Goal: Communication & Community: Answer question/provide support

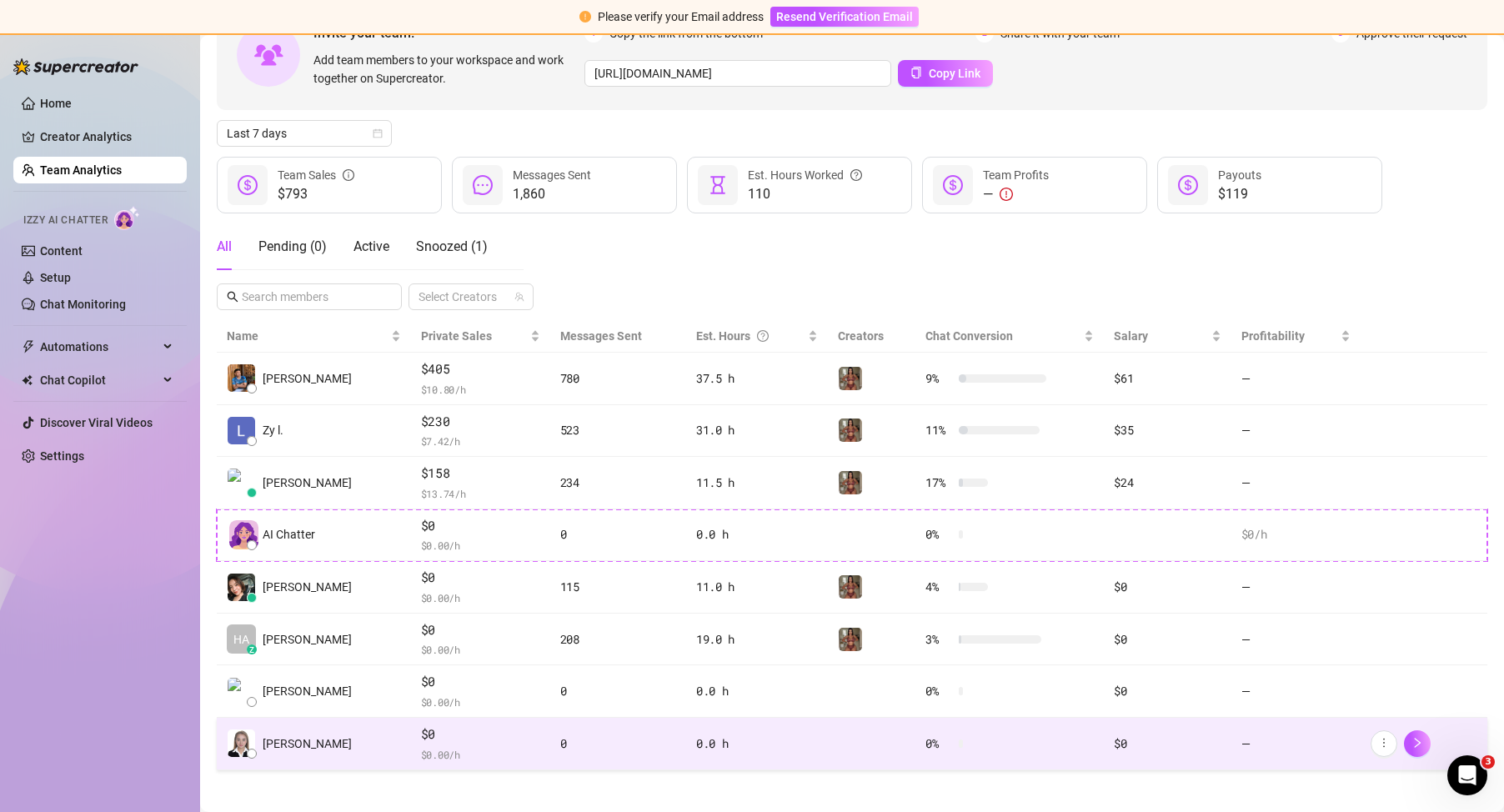
scroll to position [121, 0]
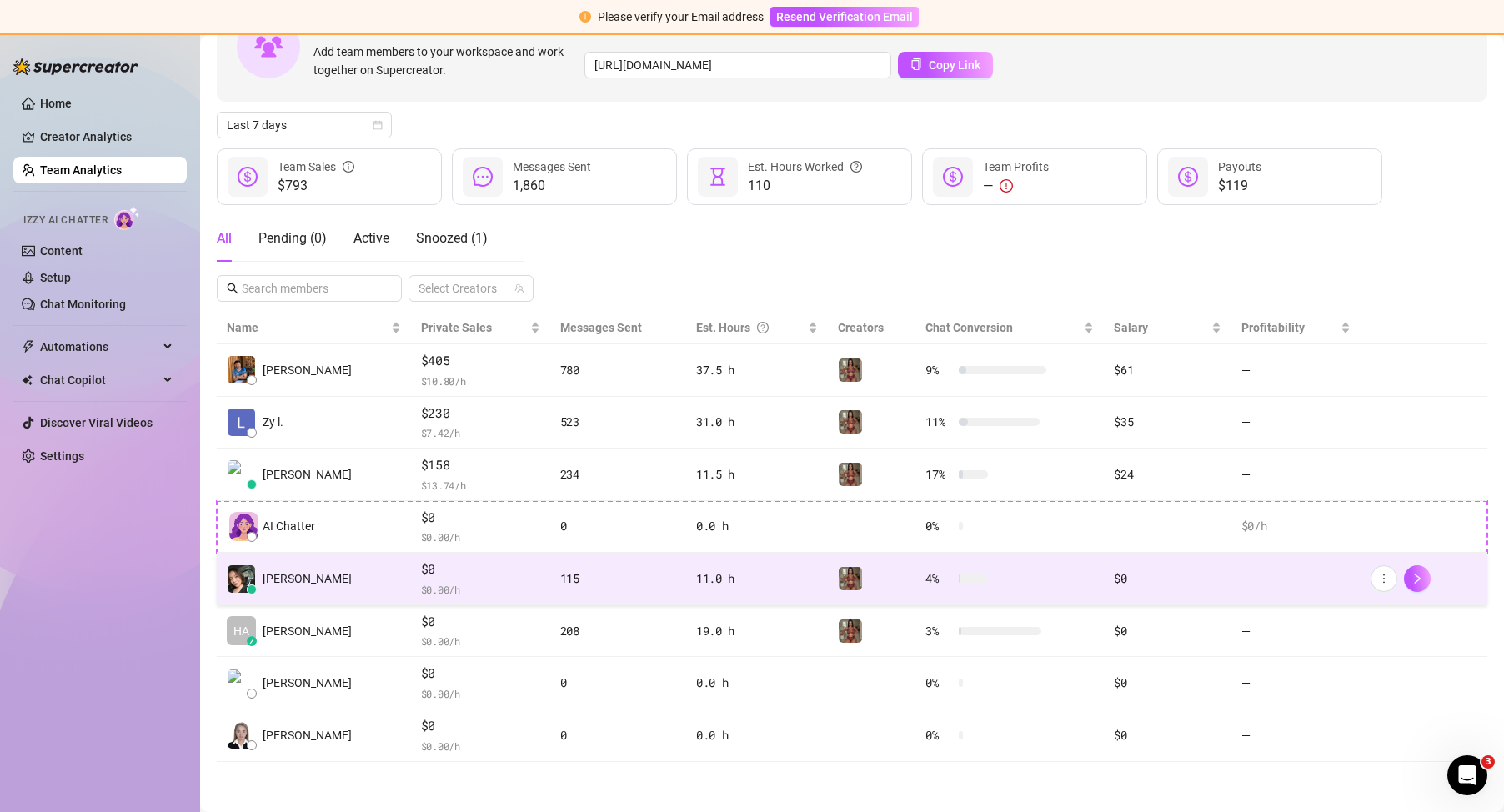
click at [492, 588] on span "$ 0.00 /h" at bounding box center [480, 589] width 119 height 16
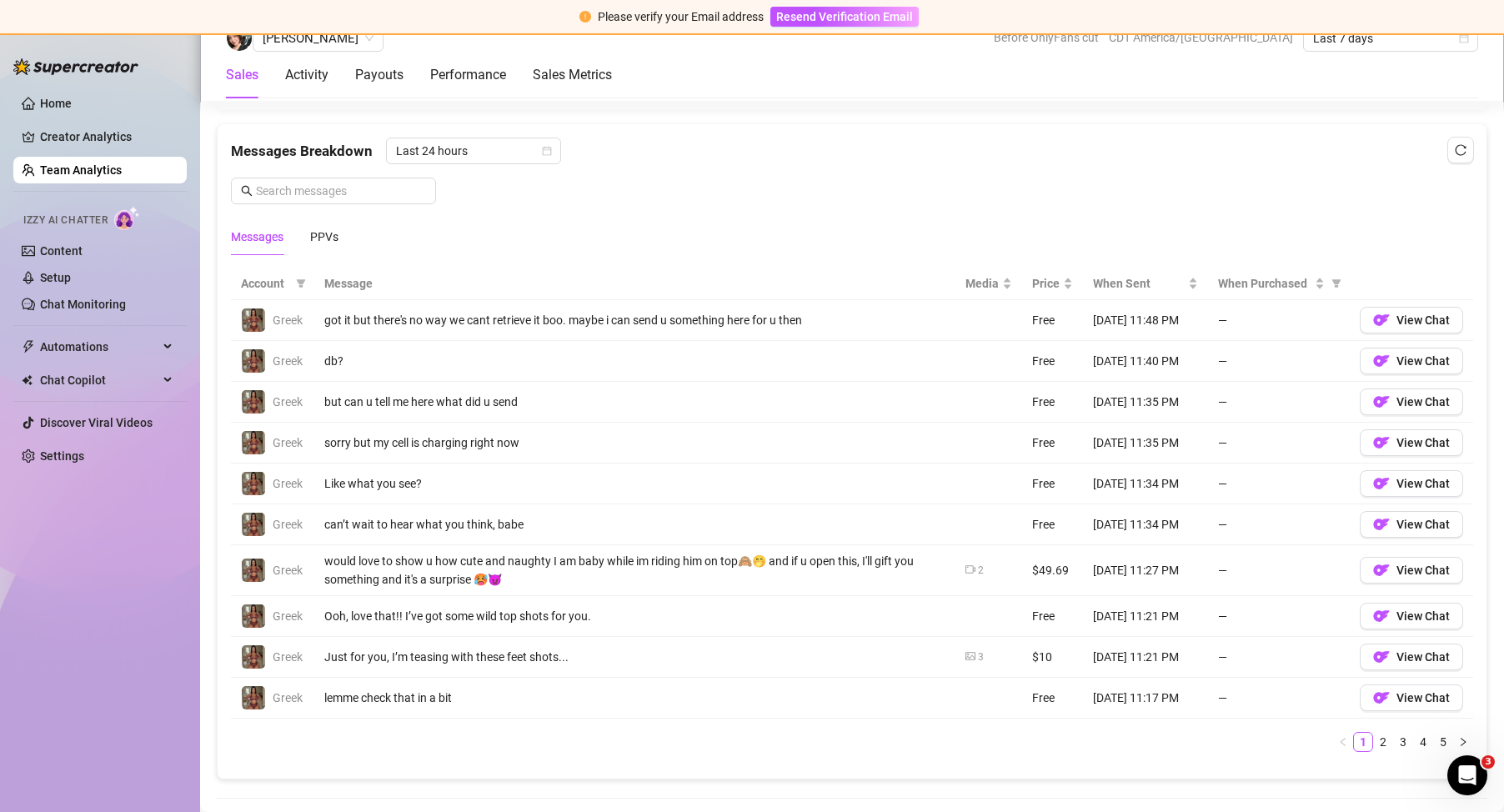
scroll to position [1121, 0]
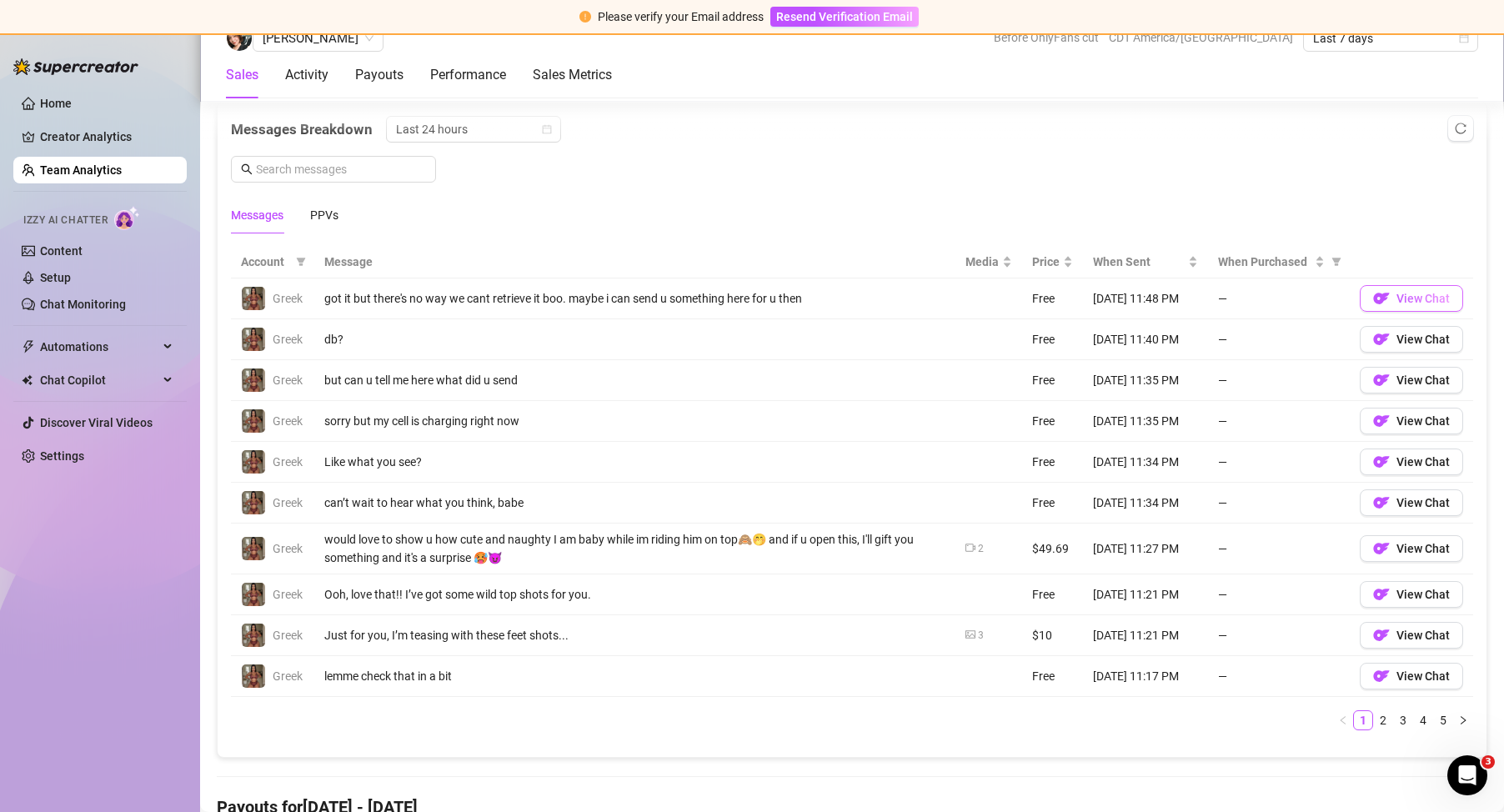
click at [1374, 302] on img "button" at bounding box center [1381, 298] width 16 height 16
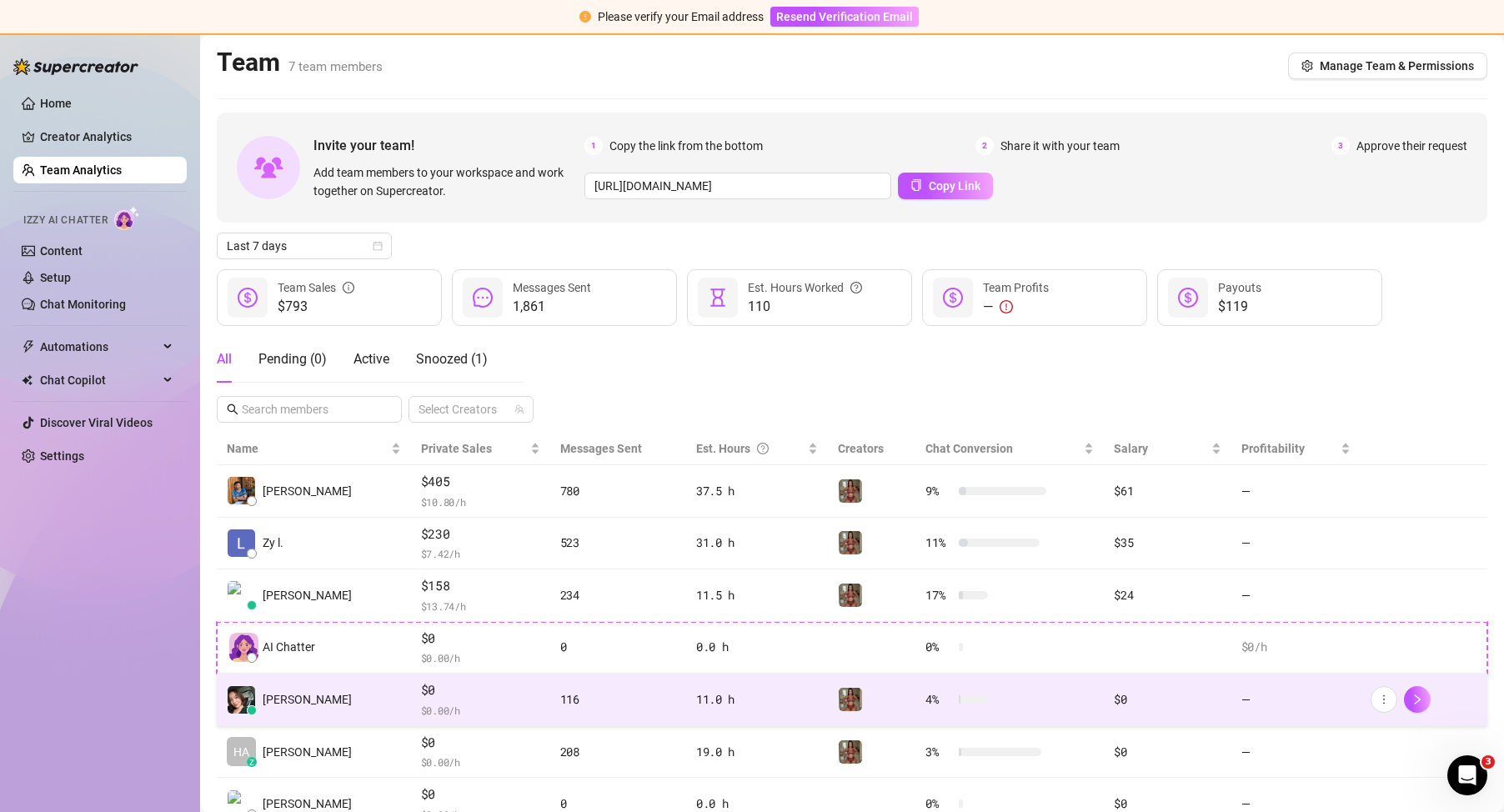
click at [561, 702] on div "116" at bounding box center [619, 699] width 116 height 18
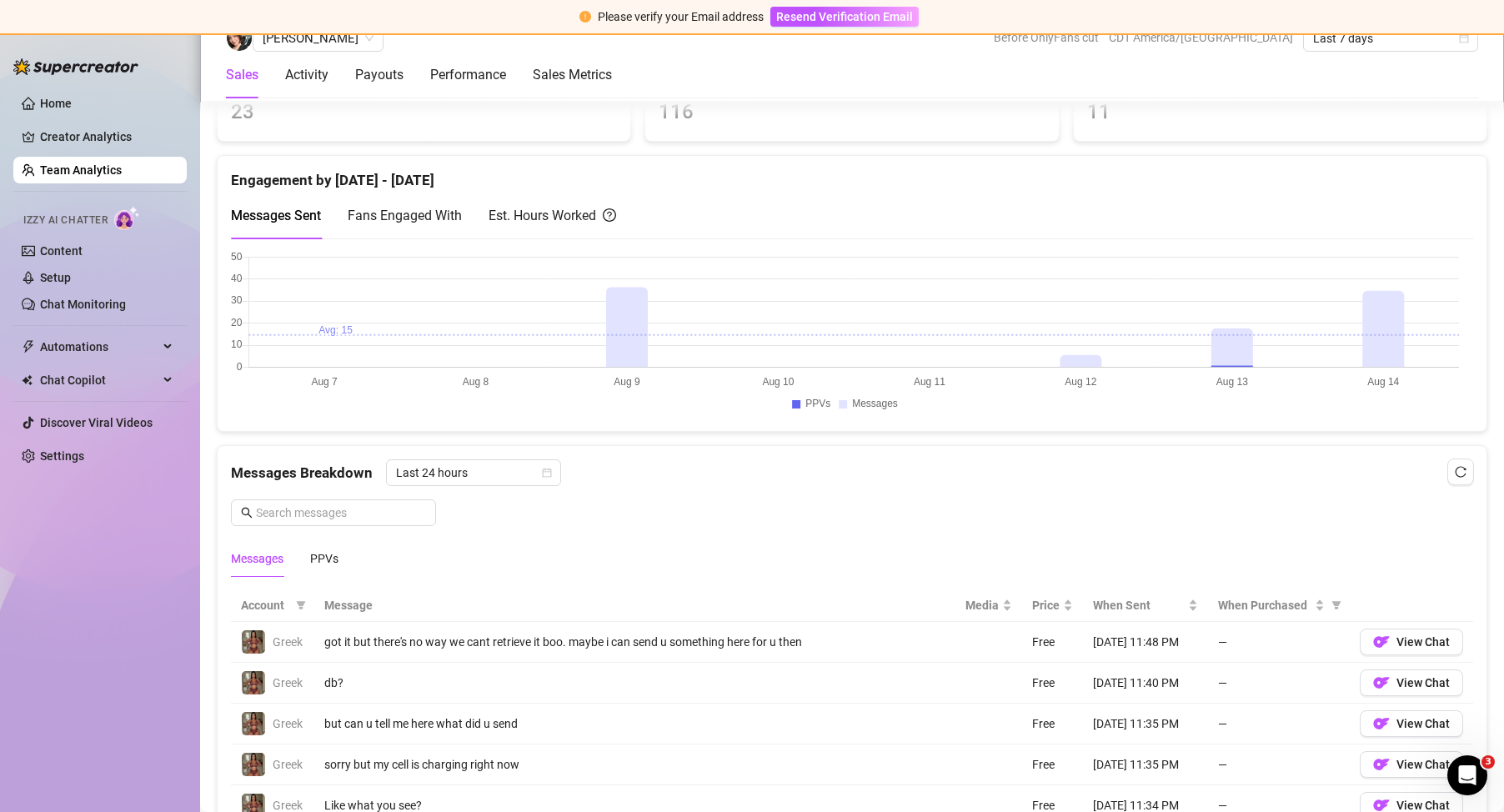
scroll to position [1000, 0]
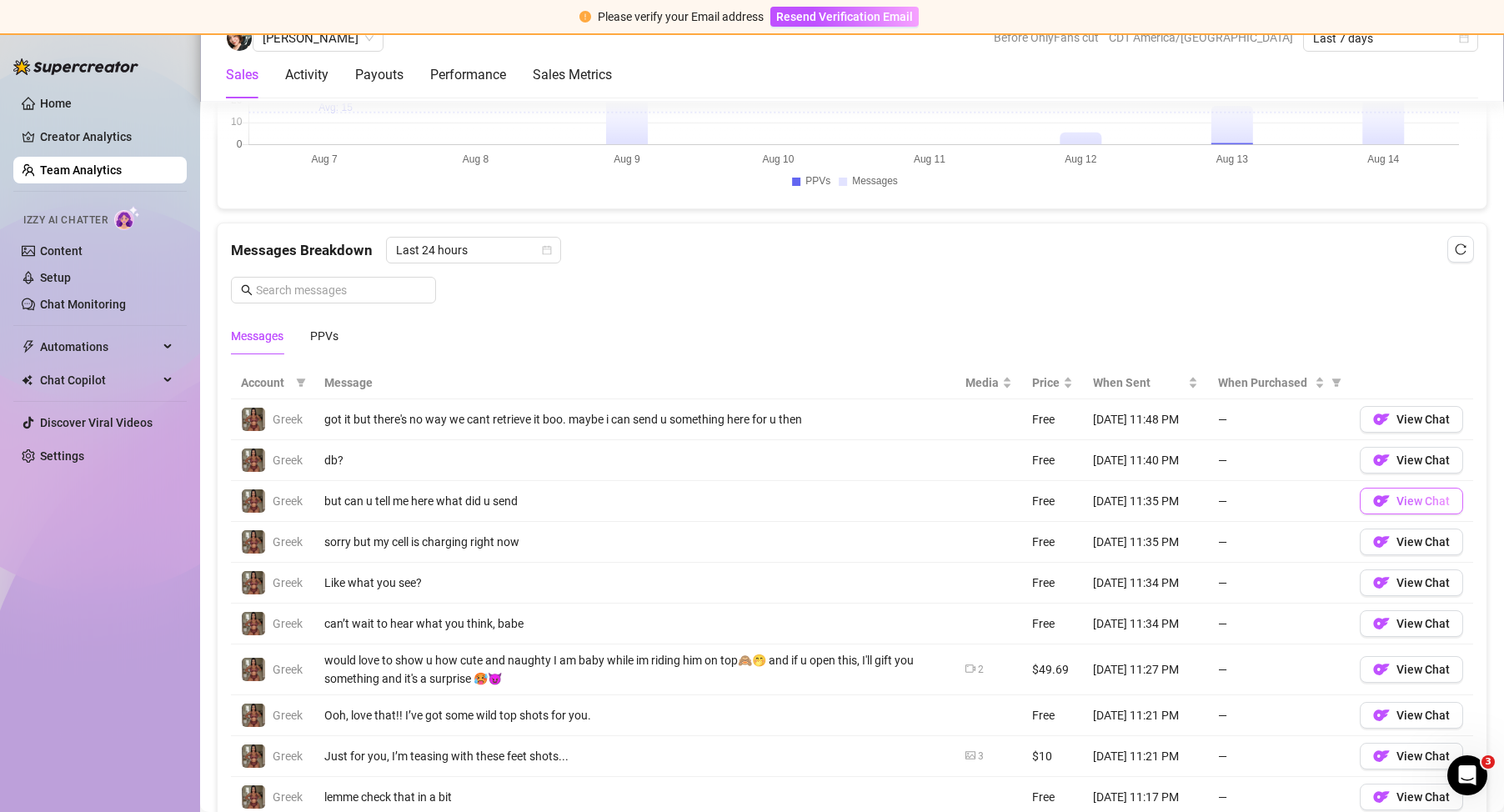
click at [1374, 498] on img "button" at bounding box center [1381, 500] width 16 height 16
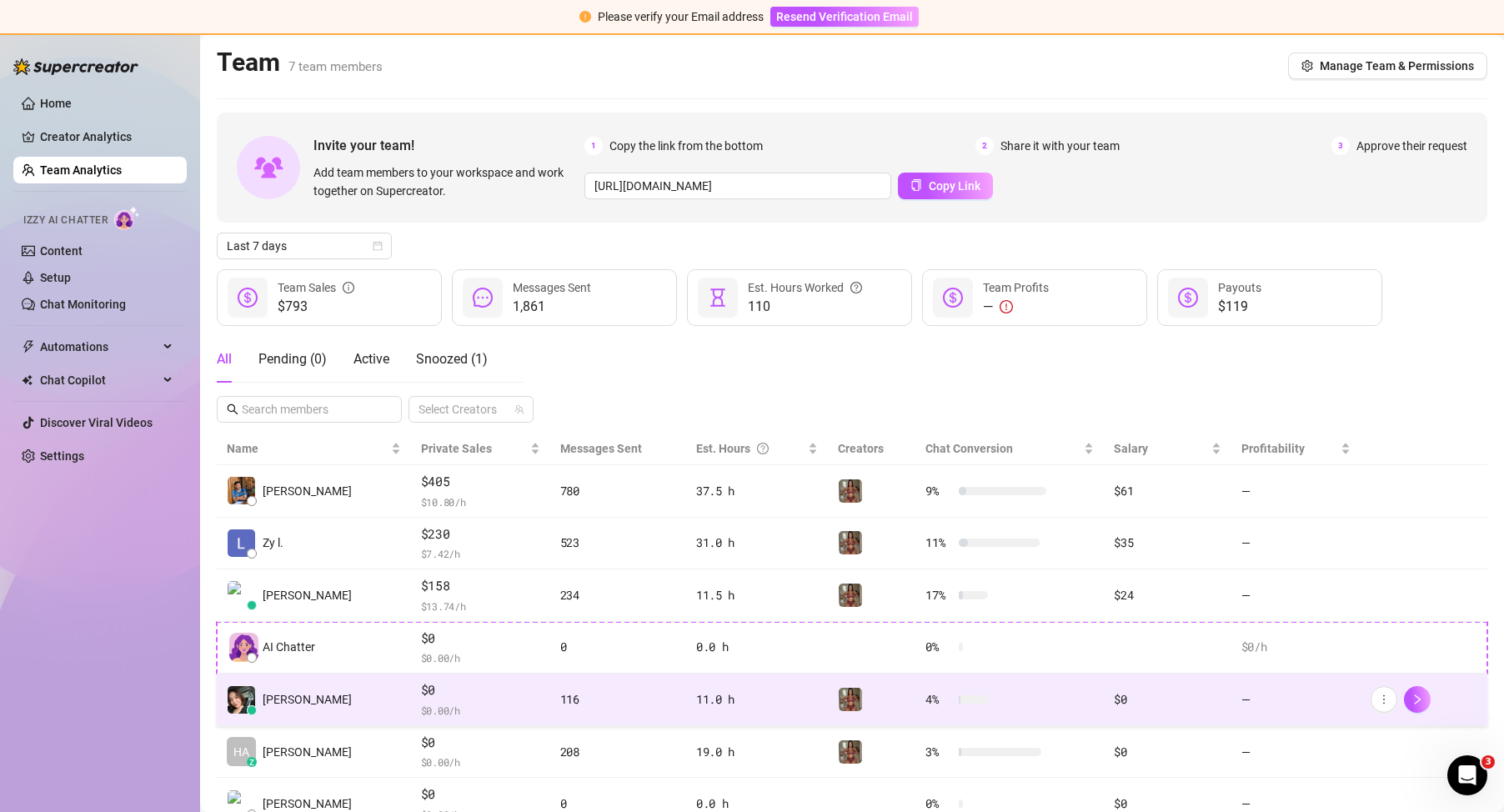
click at [327, 698] on td "[PERSON_NAME]" at bounding box center [314, 700] width 194 height 53
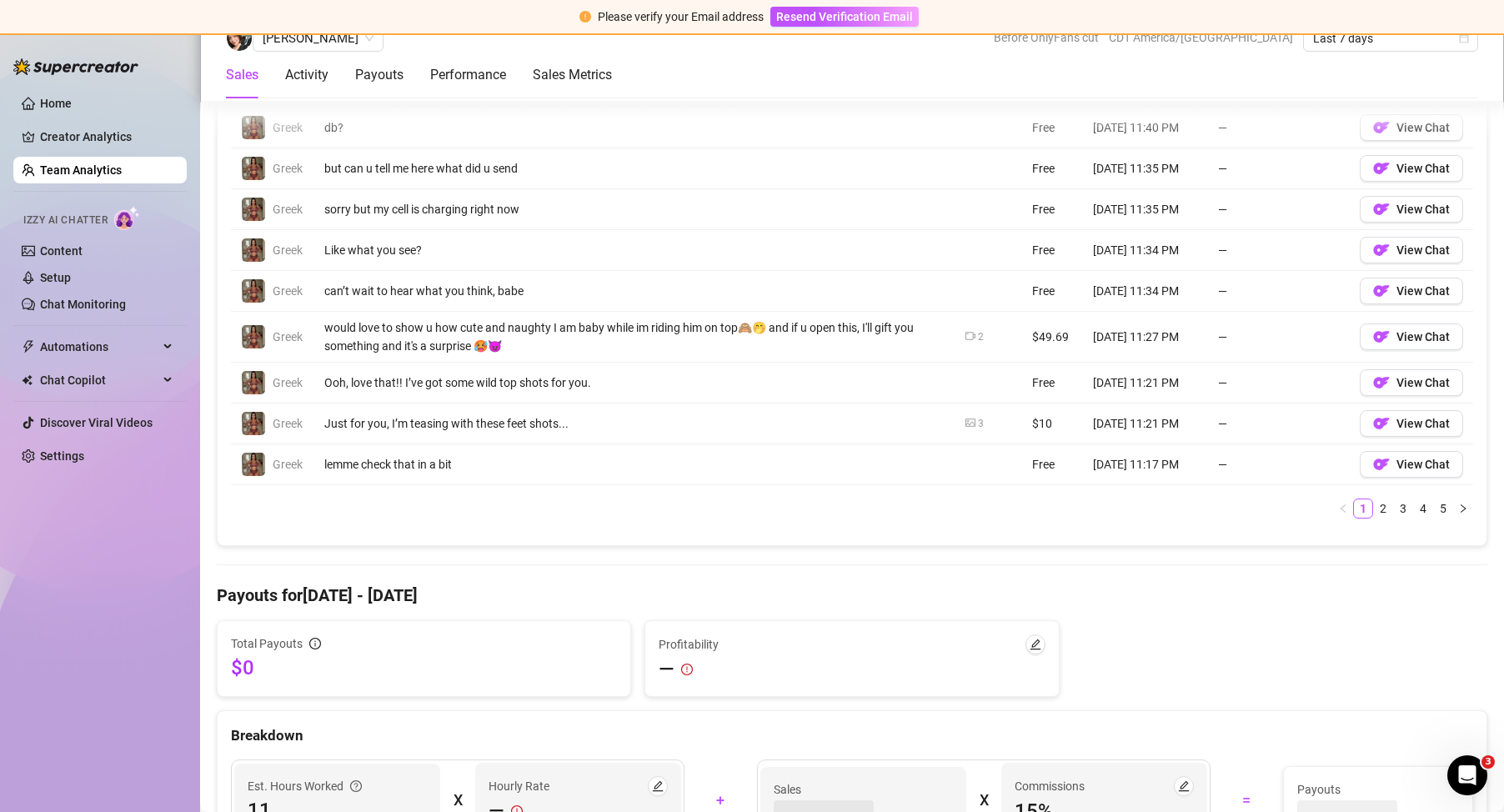
scroll to position [1334, 0]
click at [1397, 122] on span "View Chat" at bounding box center [1424, 126] width 54 height 13
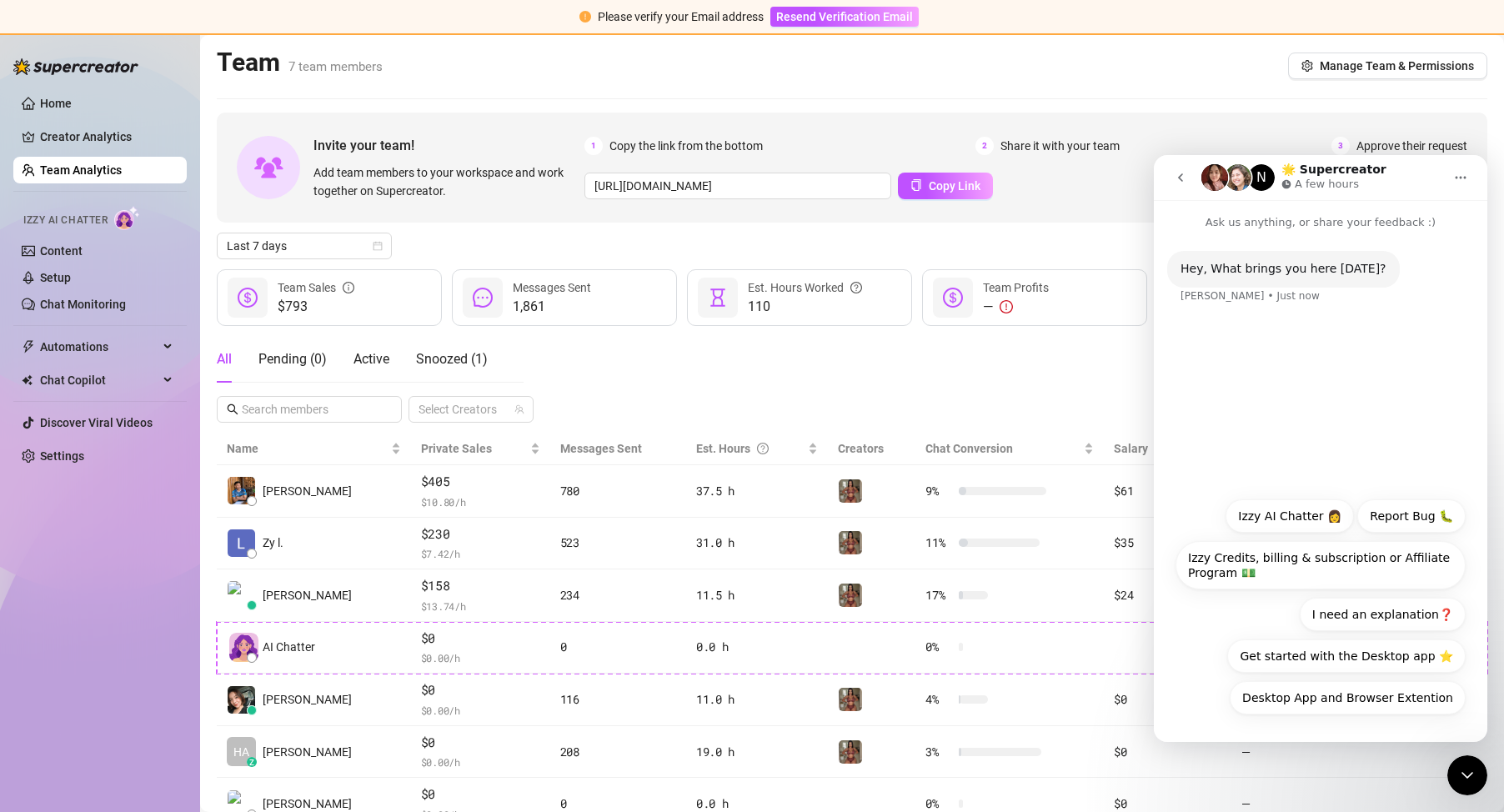
click at [898, 60] on div "Team 7 team members Manage Team & Permissions" at bounding box center [852, 66] width 1271 height 38
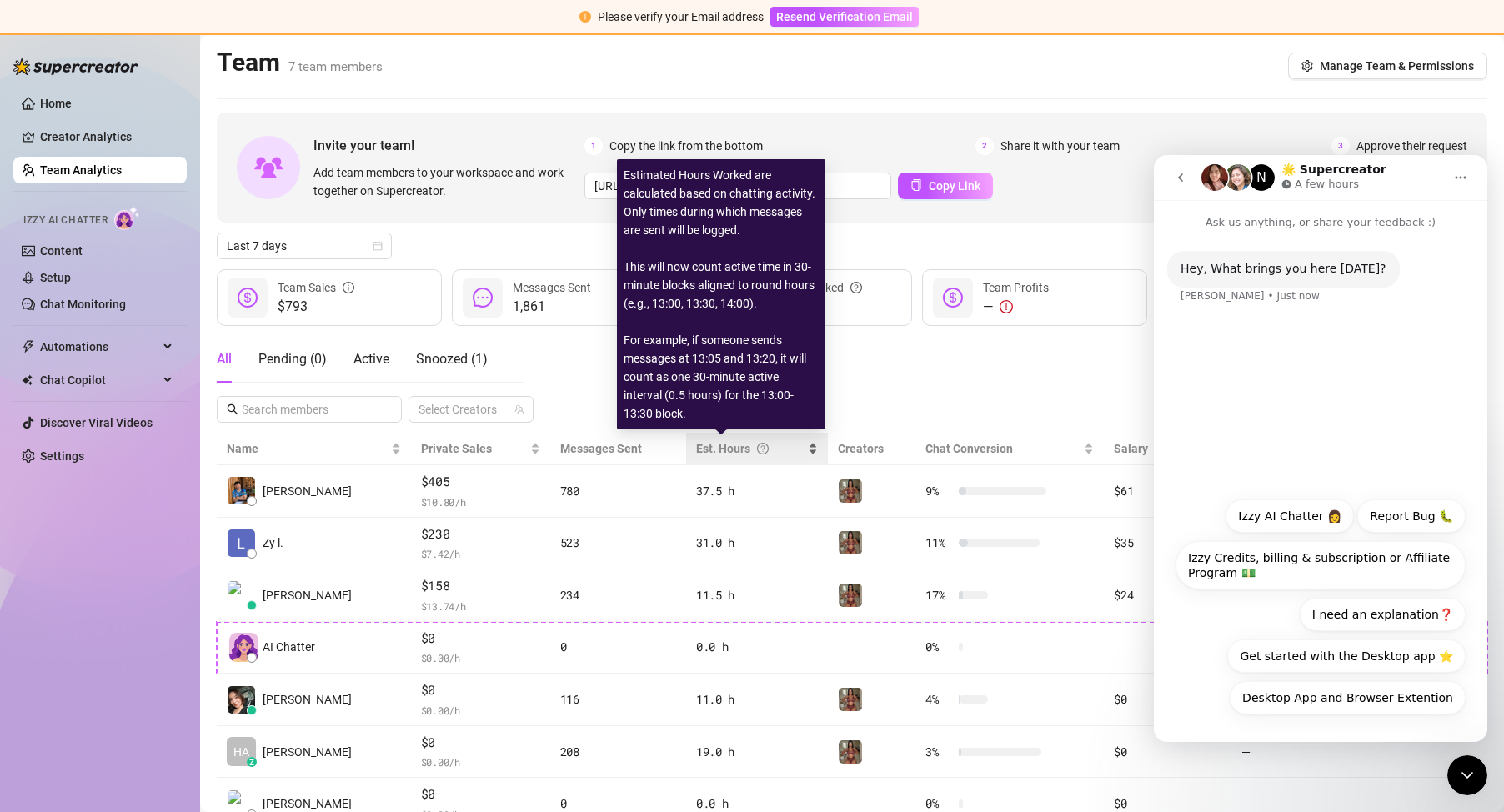
click at [701, 442] on div "Est. Hours" at bounding box center [750, 448] width 108 height 18
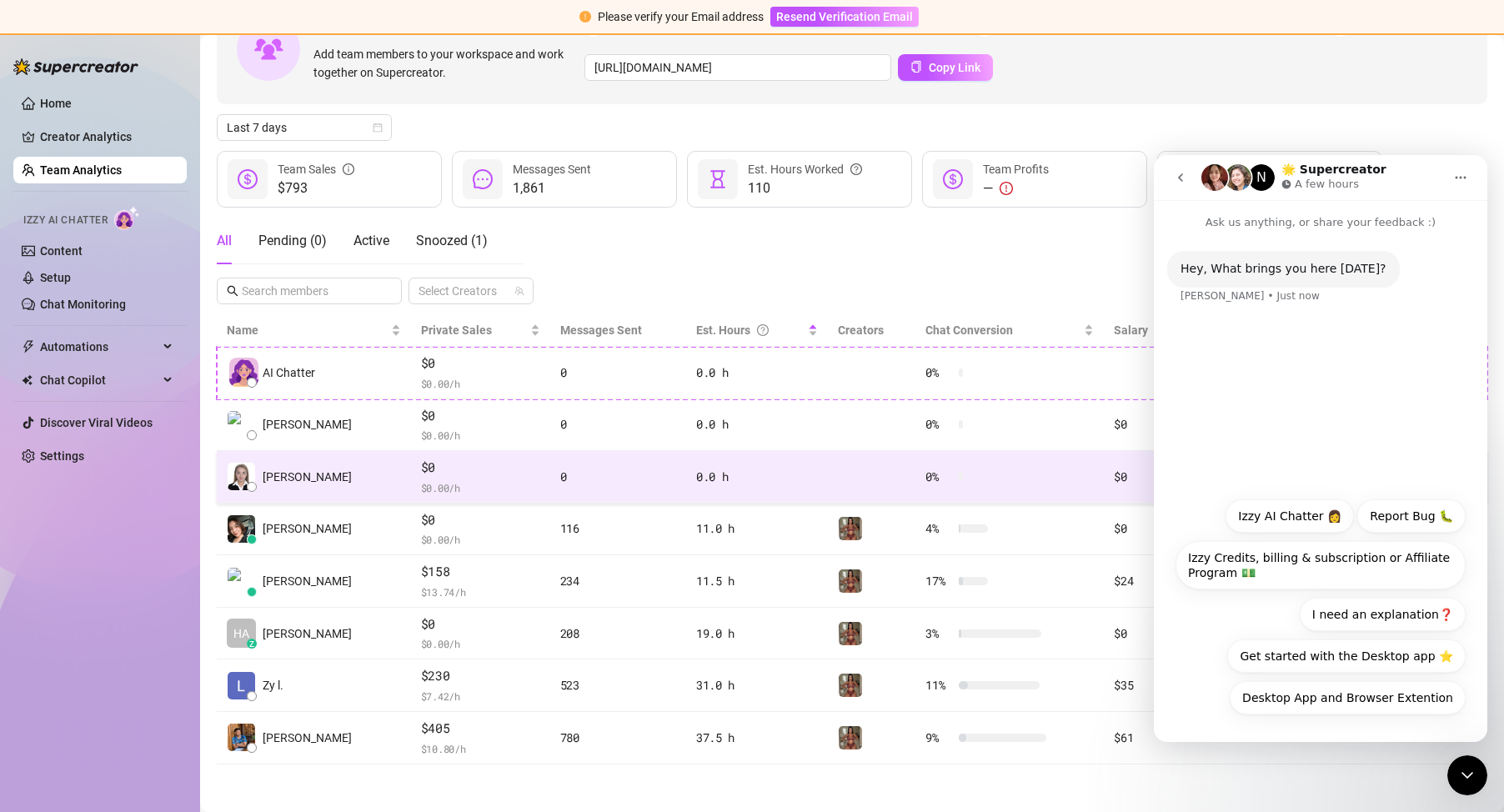
scroll to position [121, 0]
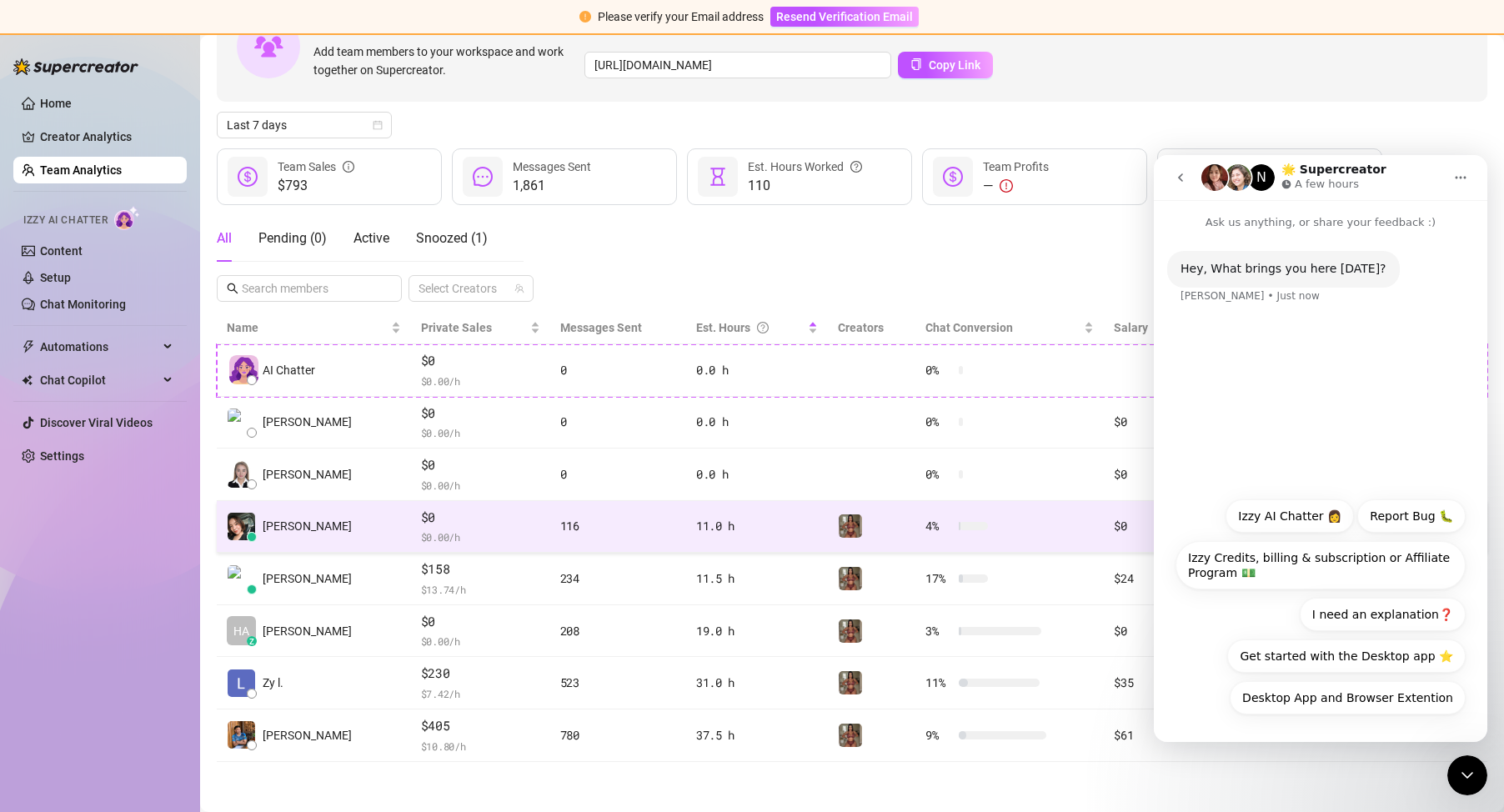
click at [445, 532] on span "$ 0.00 /h" at bounding box center [480, 536] width 119 height 16
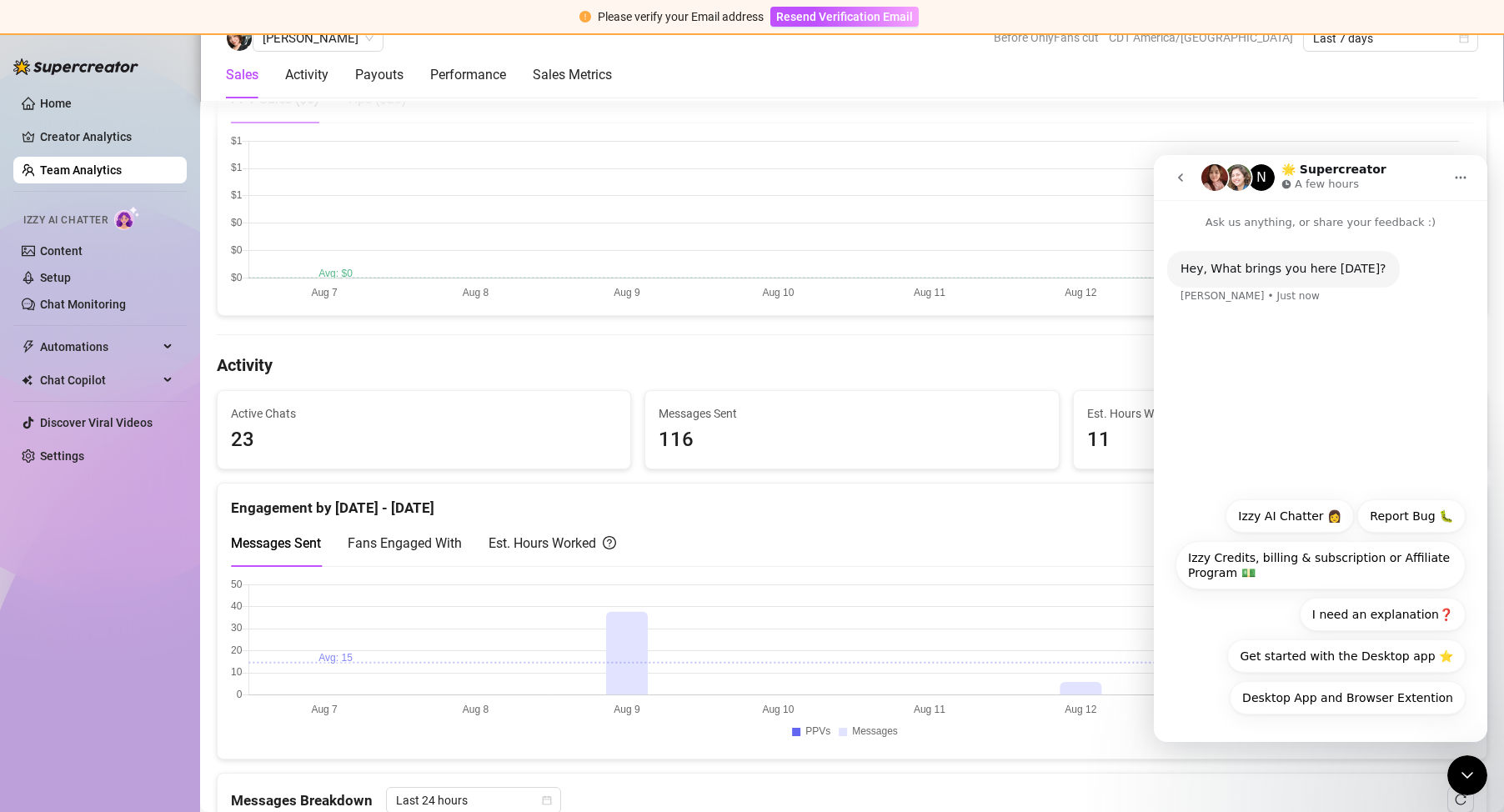
scroll to position [454, 0]
click at [1370, 106] on div "PPV Sales ( $0 ) Tips ( $20 )" at bounding box center [852, 94] width 1242 height 48
click at [1176, 181] on icon "go back" at bounding box center [1180, 177] width 13 height 13
click at [1180, 185] on button "go back" at bounding box center [1181, 177] width 32 height 32
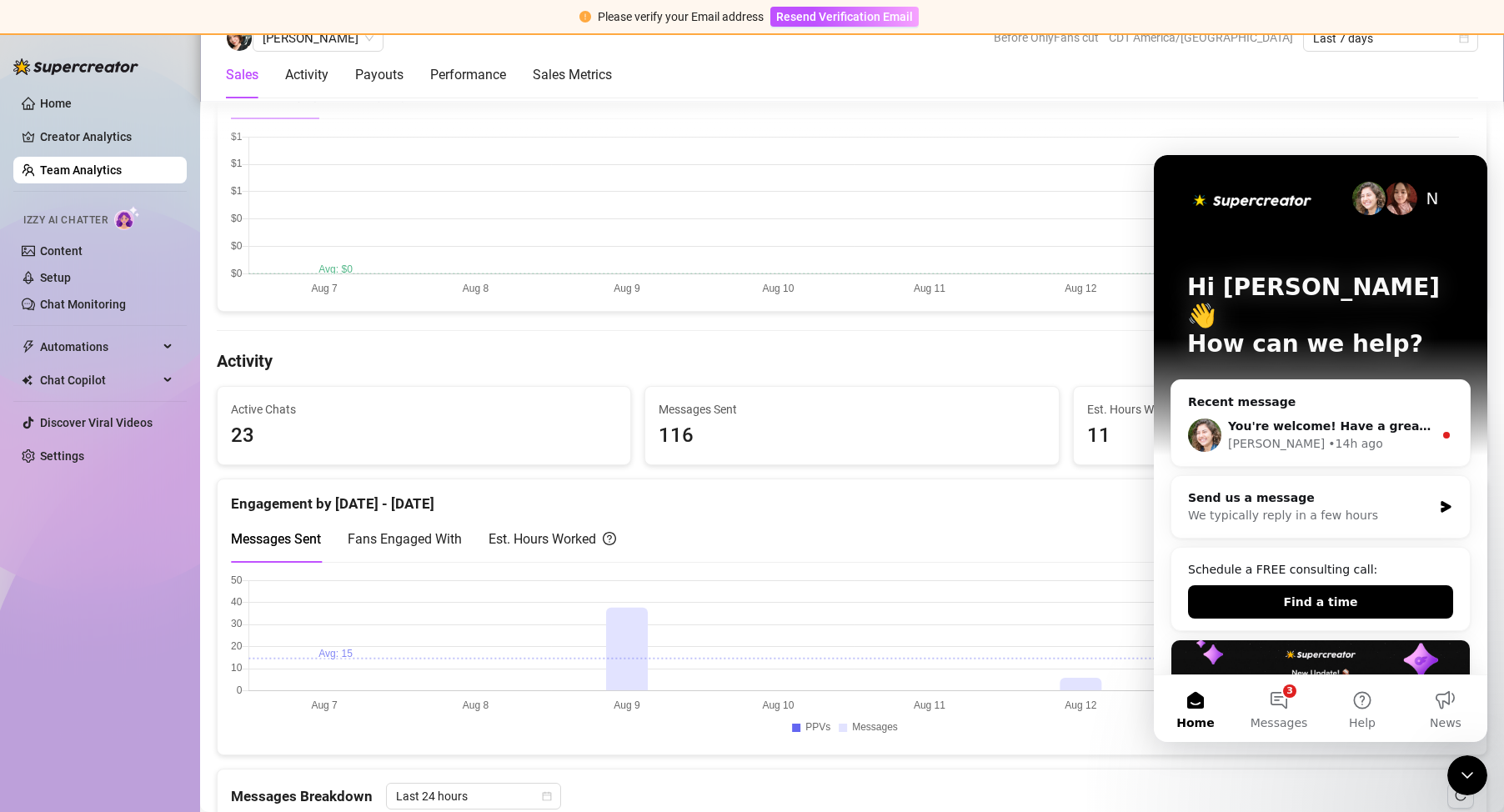
click at [1308, 72] on div "Sales Activity Payouts Performance Sales Metrics" at bounding box center [853, 75] width 1253 height 47
click at [1456, 770] on div "Close Intercom Messenger" at bounding box center [1468, 776] width 40 height 40
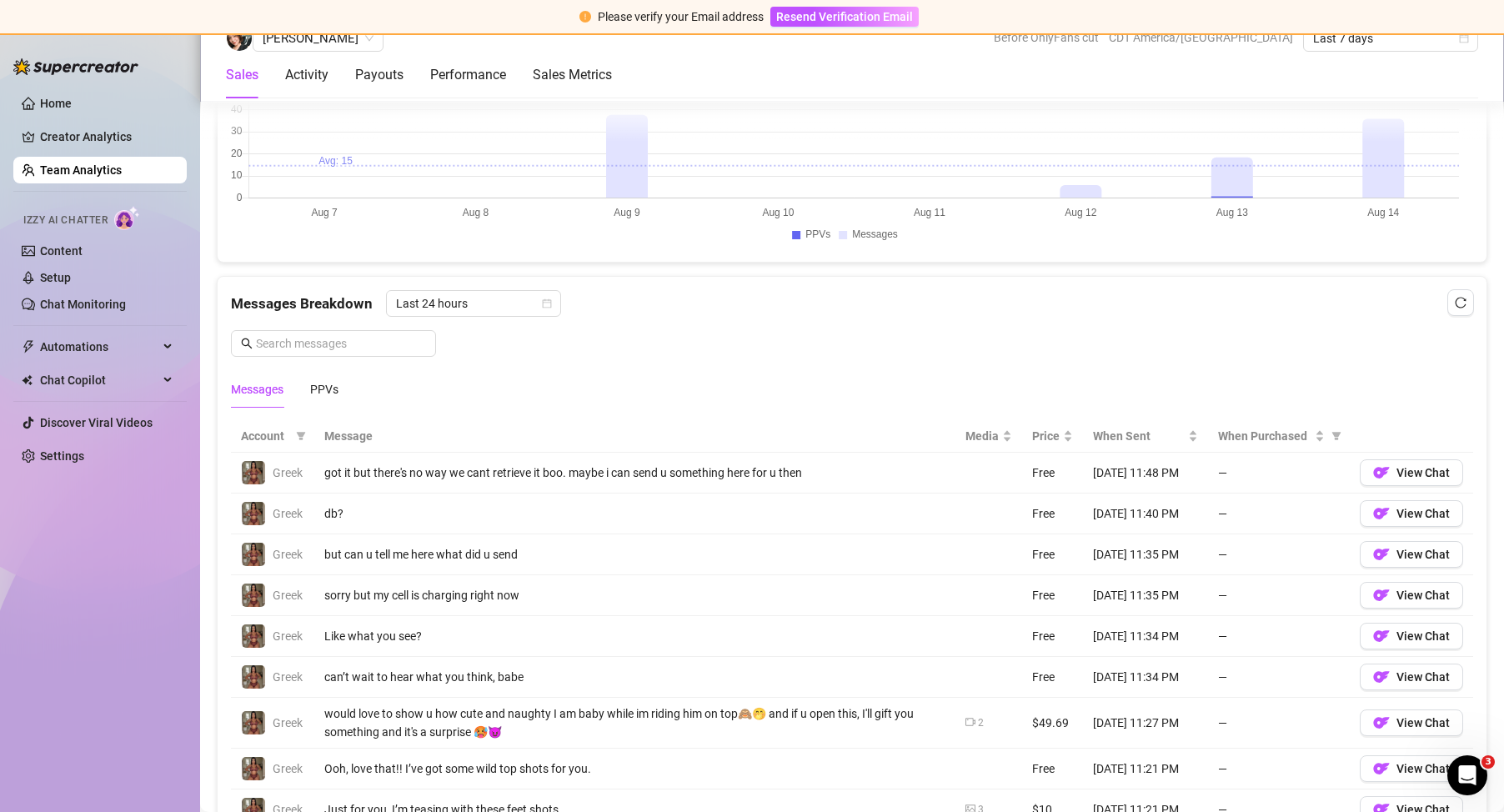
scroll to position [1288, 0]
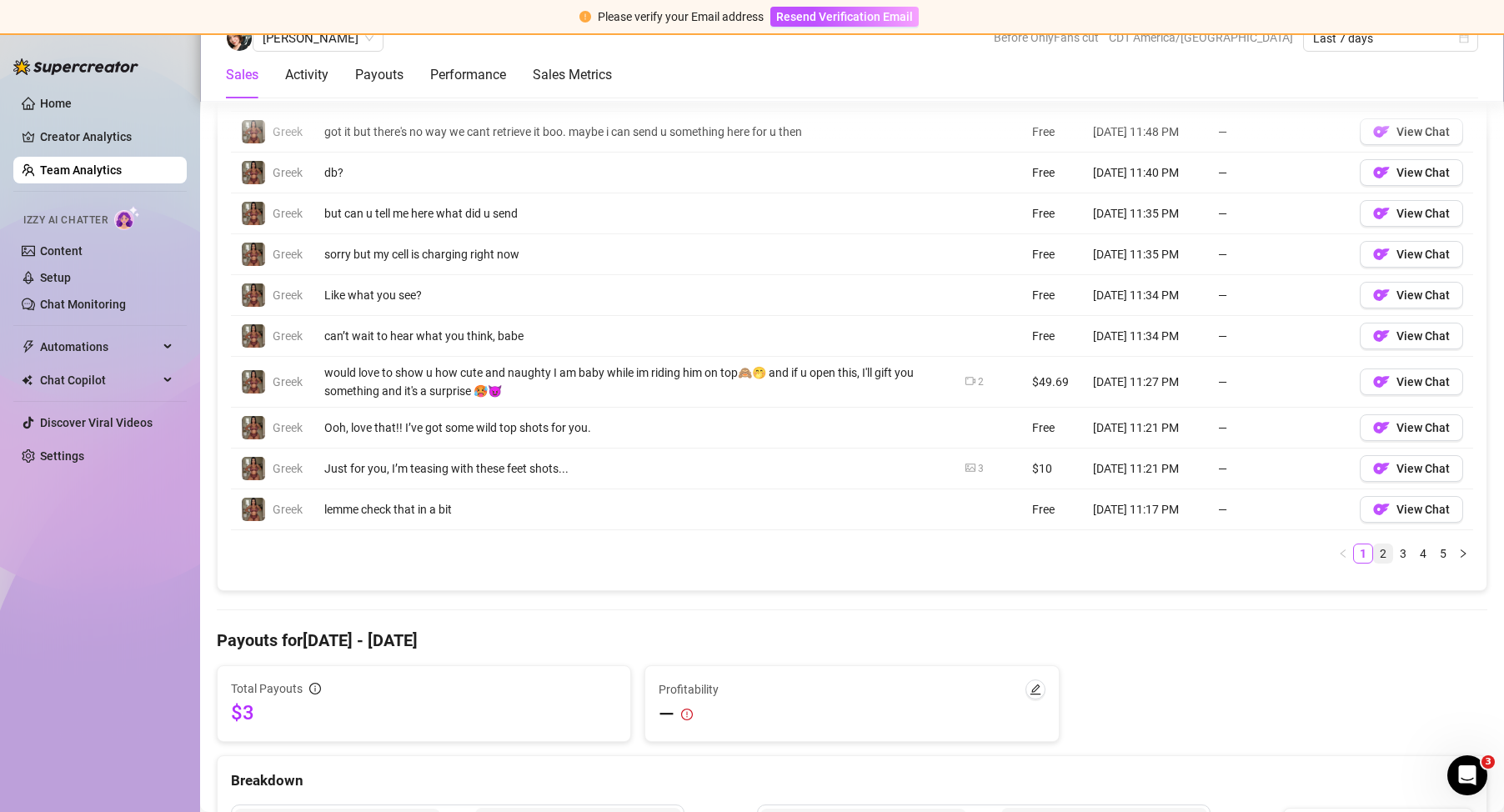
click at [1376, 557] on link "2" at bounding box center [1383, 553] width 18 height 18
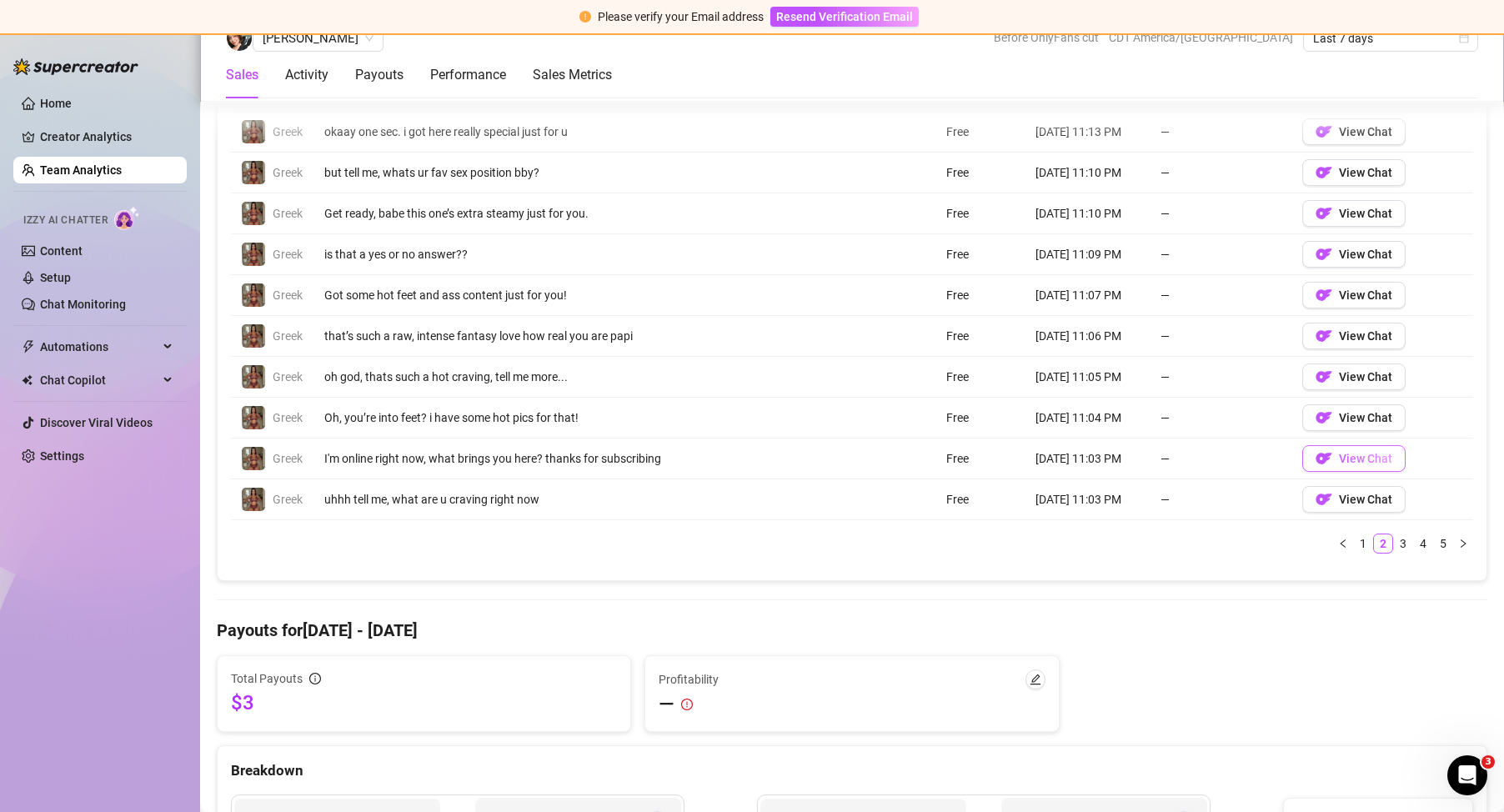
click at [1337, 450] on button "View Chat" at bounding box center [1355, 458] width 104 height 27
